Goal: Information Seeking & Learning: Learn about a topic

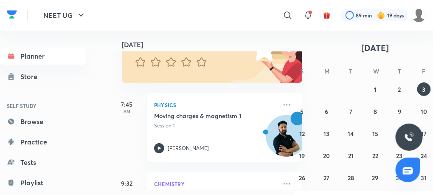
scroll to position [59, 0]
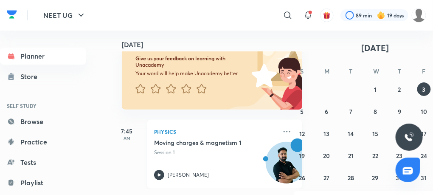
click at [156, 176] on icon at bounding box center [159, 175] width 10 height 10
